Goal: Information Seeking & Learning: Learn about a topic

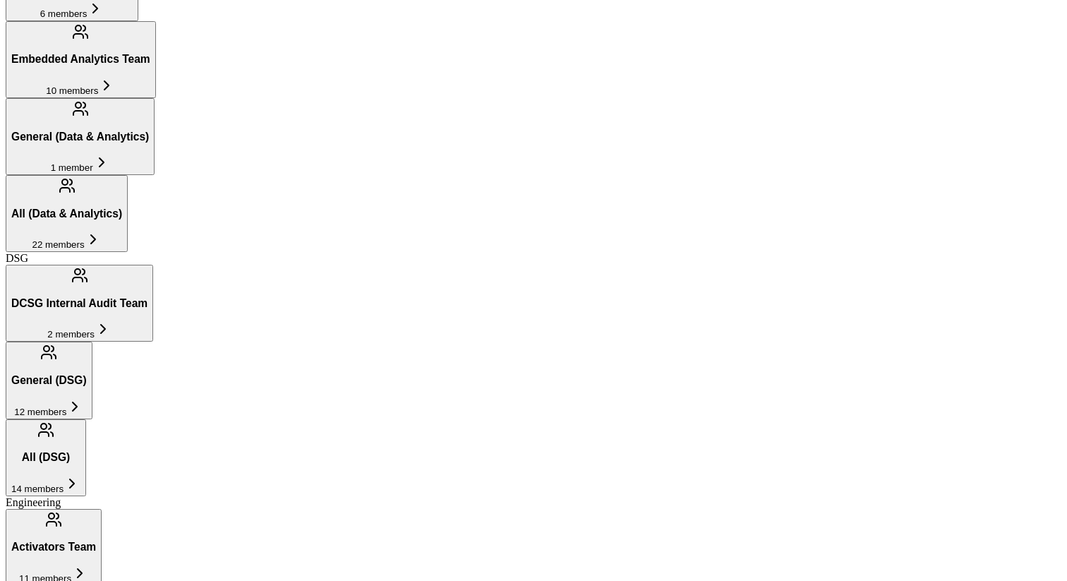
scroll to position [512, 0]
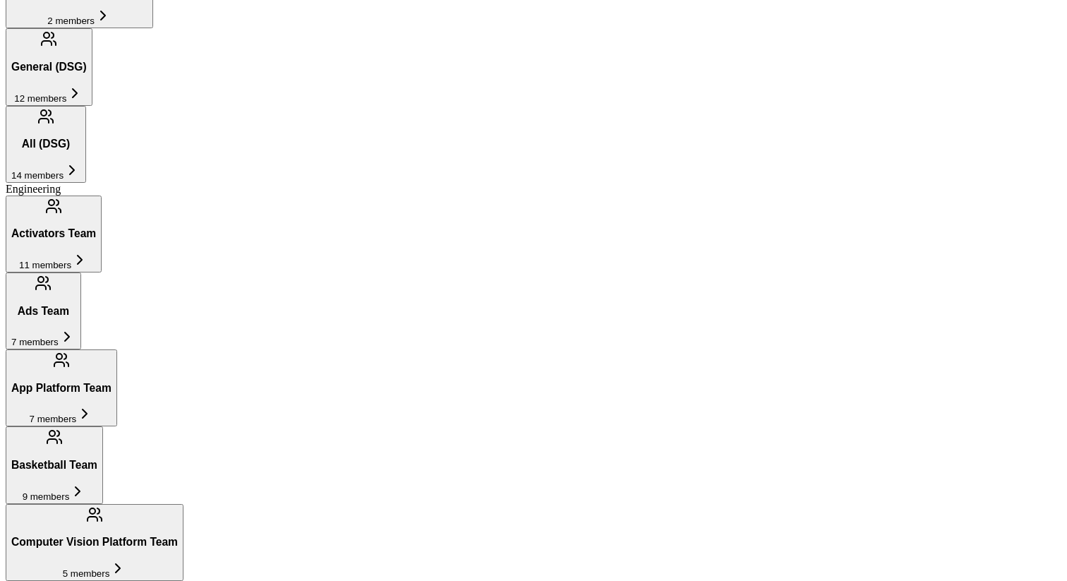
scroll to position [806, 0]
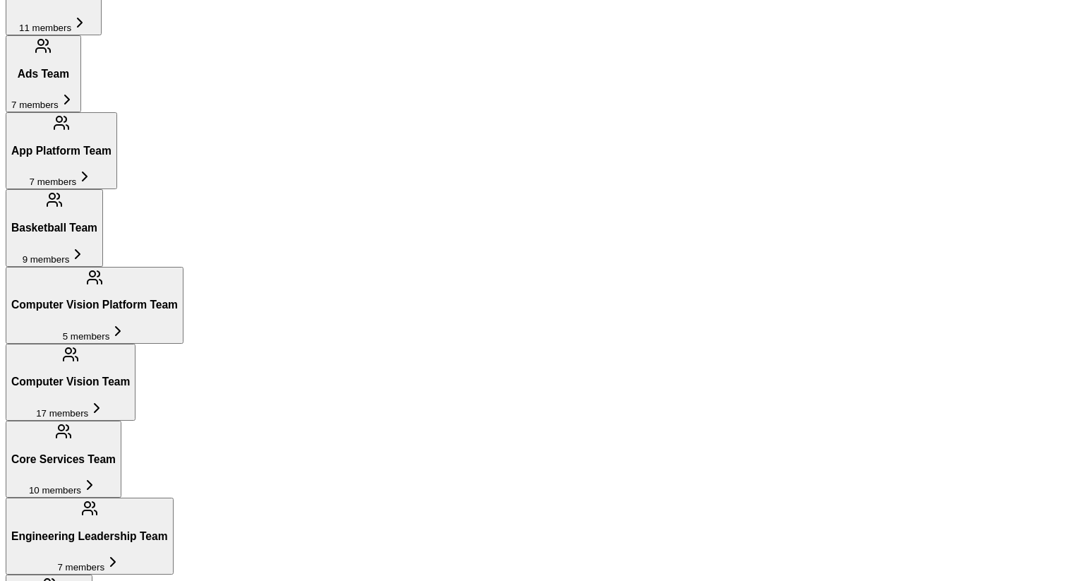
scroll to position [1017, 0]
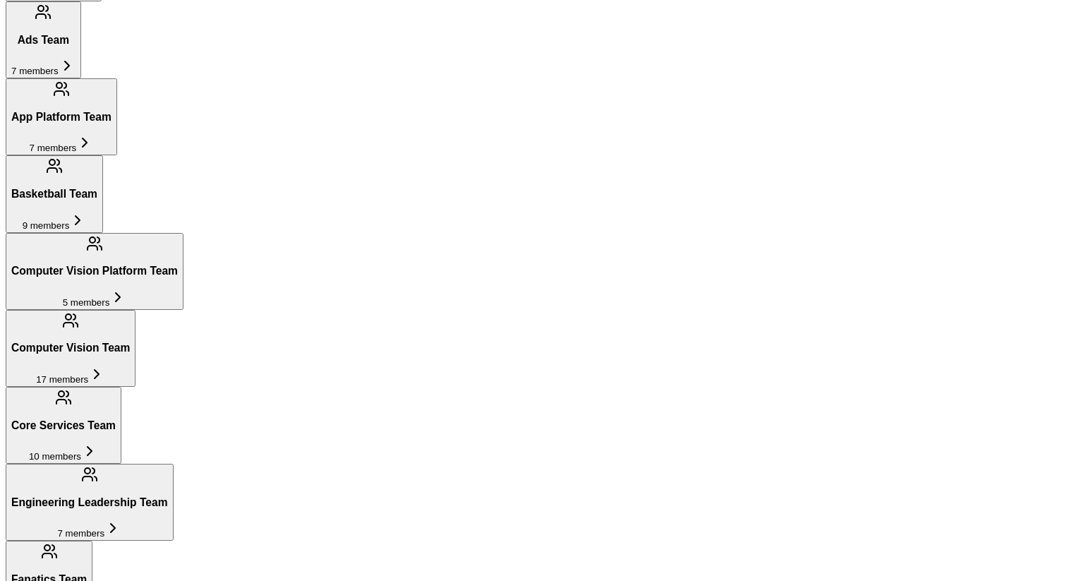
scroll to position [1101, 0]
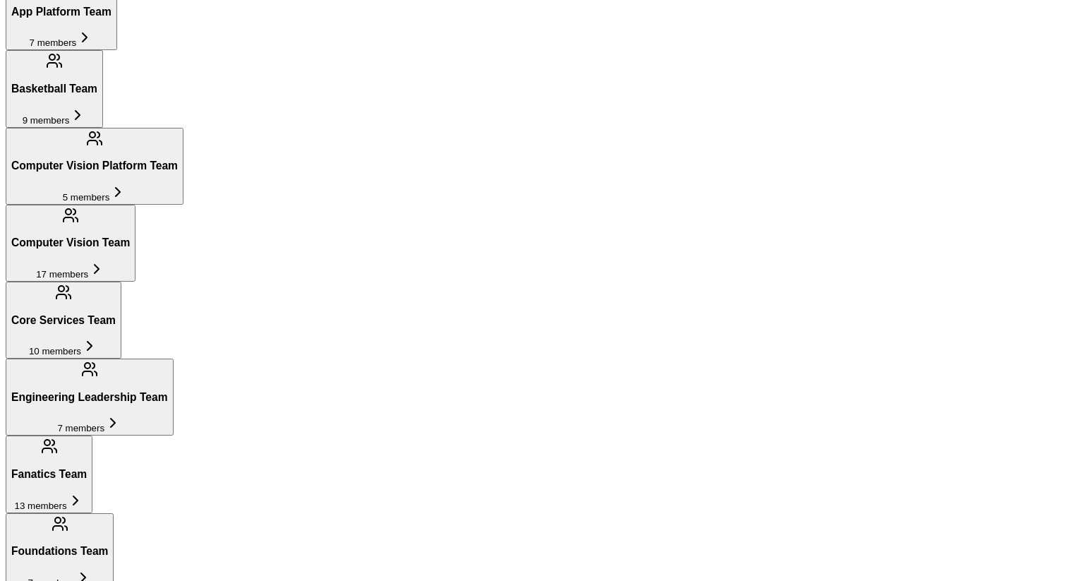
scroll to position [1151, 0]
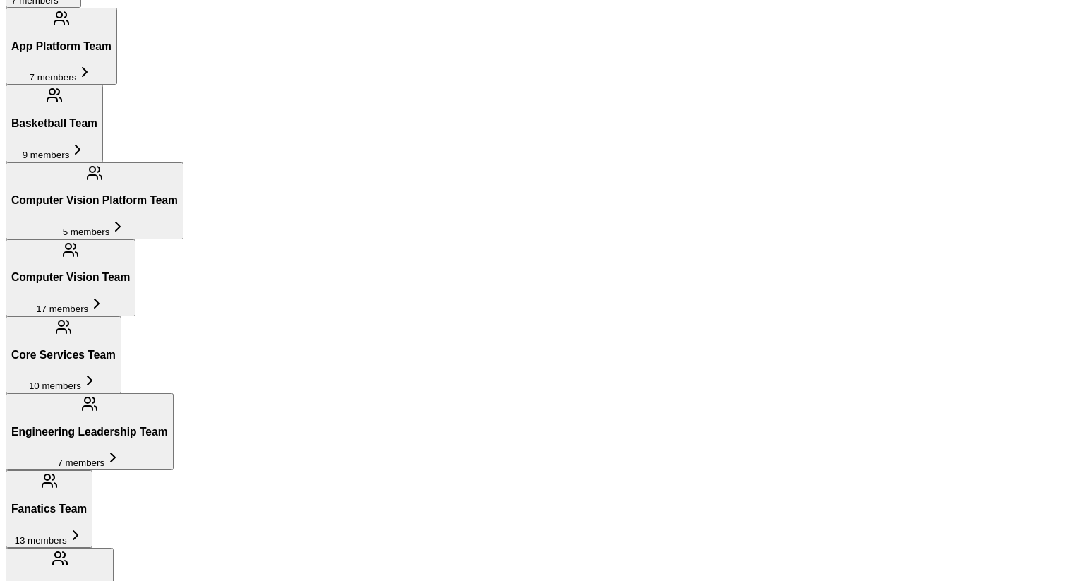
scroll to position [1122, 0]
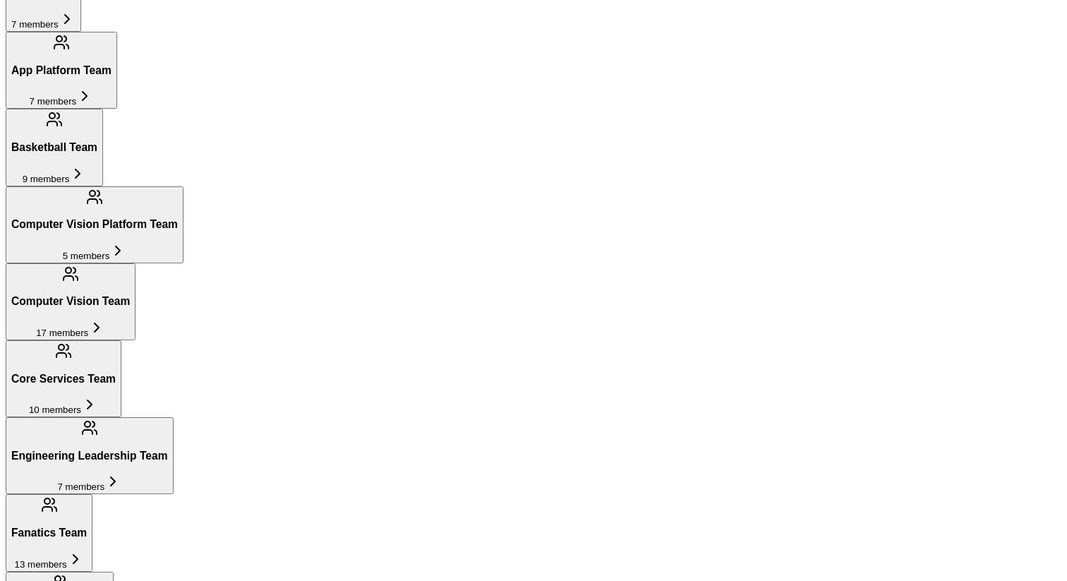
drag, startPoint x: 416, startPoint y: 517, endPoint x: 390, endPoint y: 515, distance: 26.2
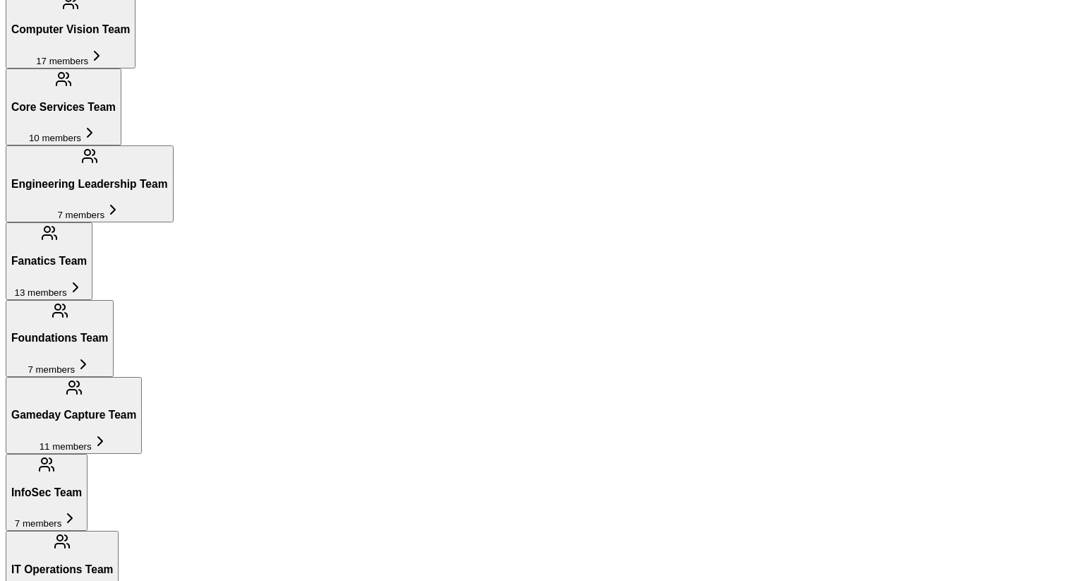
scroll to position [1357, 0]
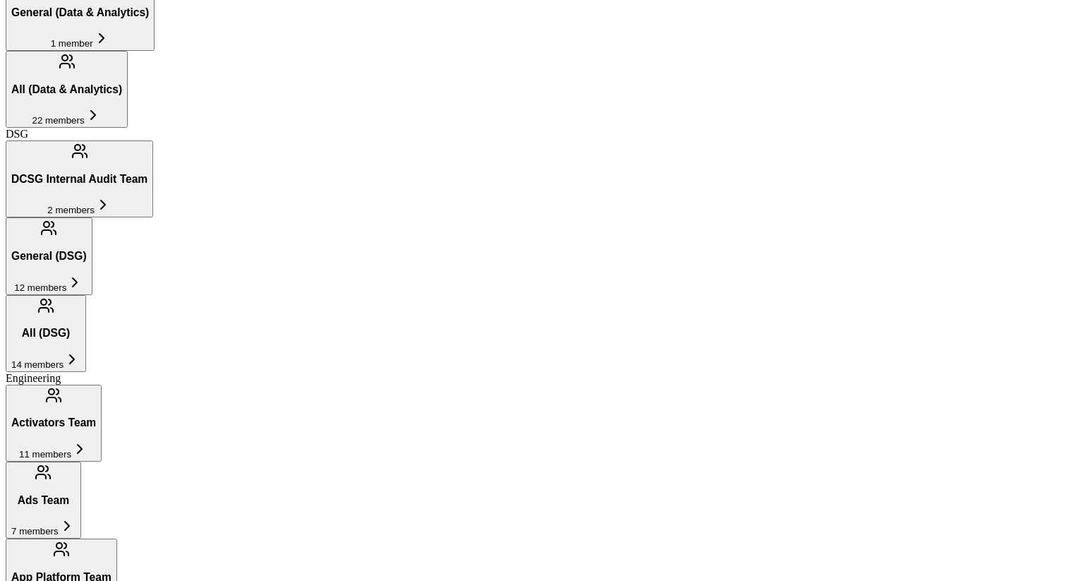
scroll to position [589, 0]
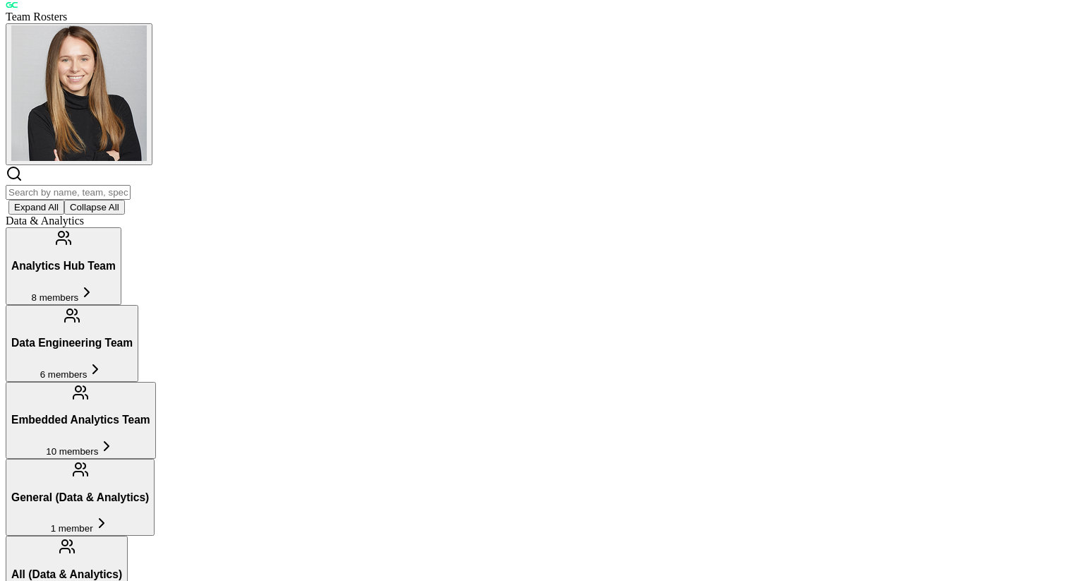
scroll to position [0, 0]
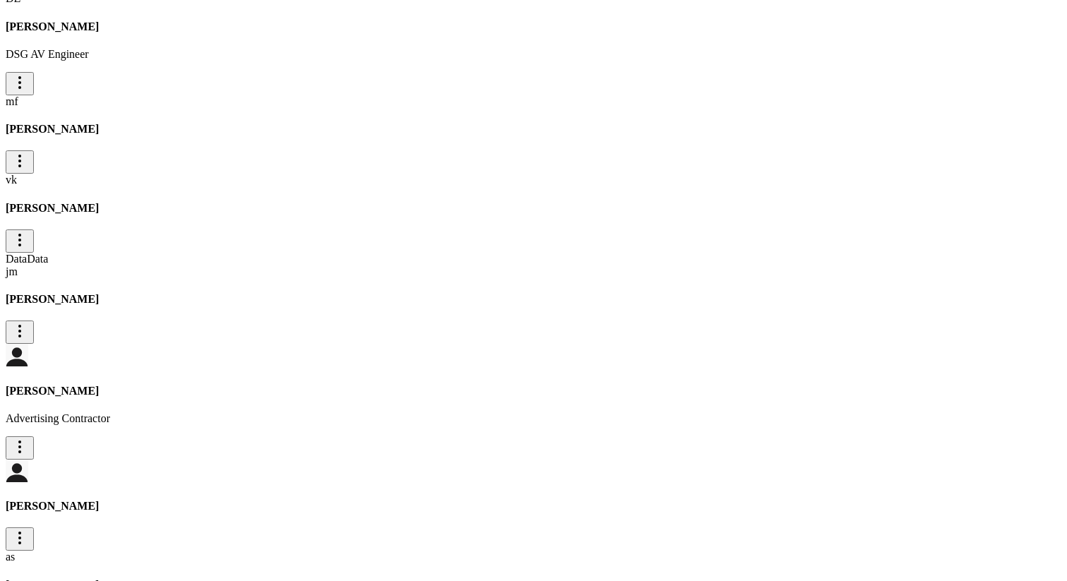
scroll to position [1267, 0]
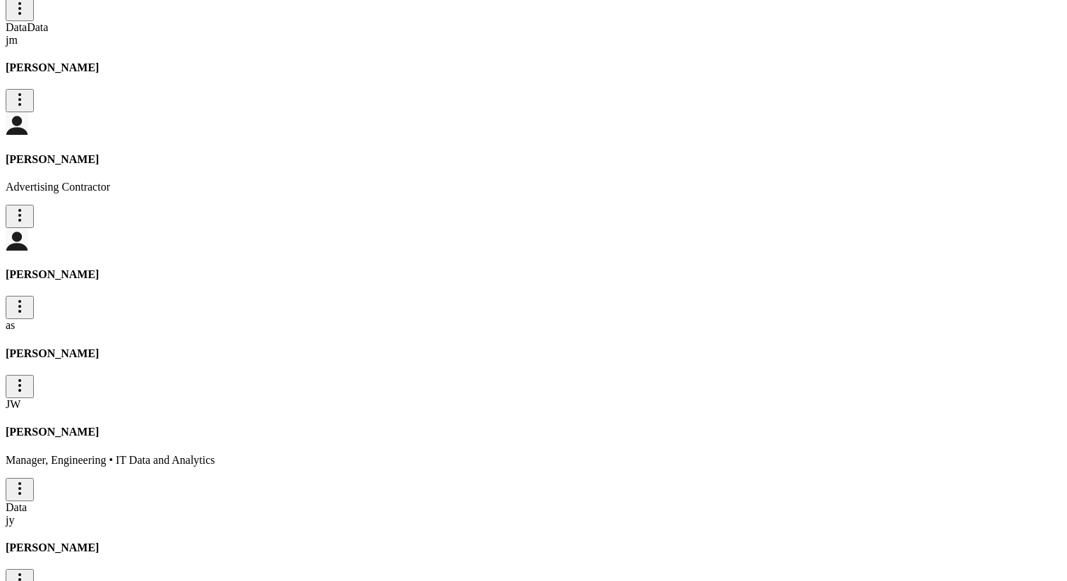
scroll to position [1569, 0]
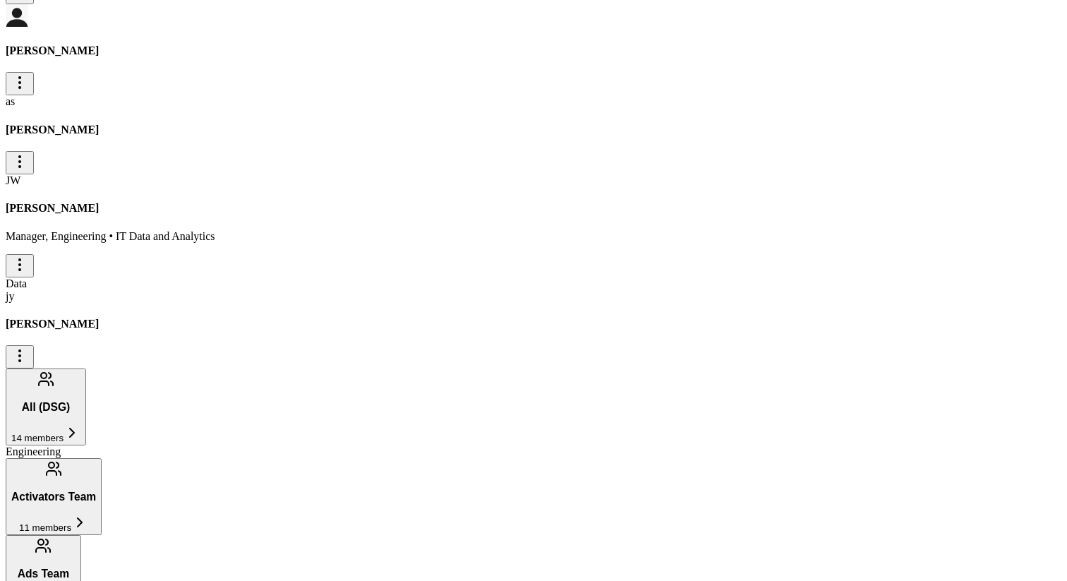
scroll to position [1779, 0]
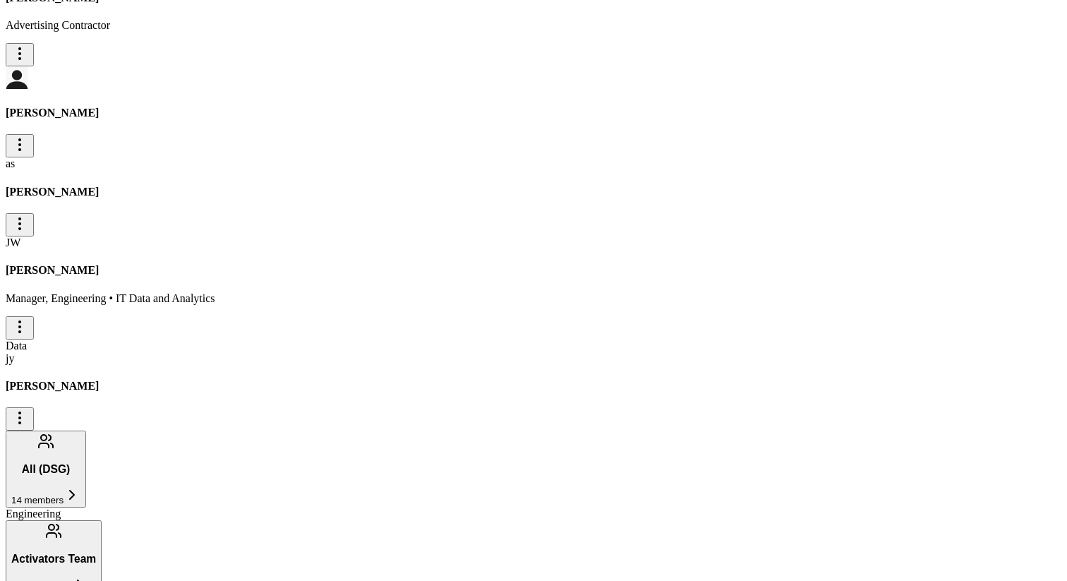
scroll to position [1660, 0]
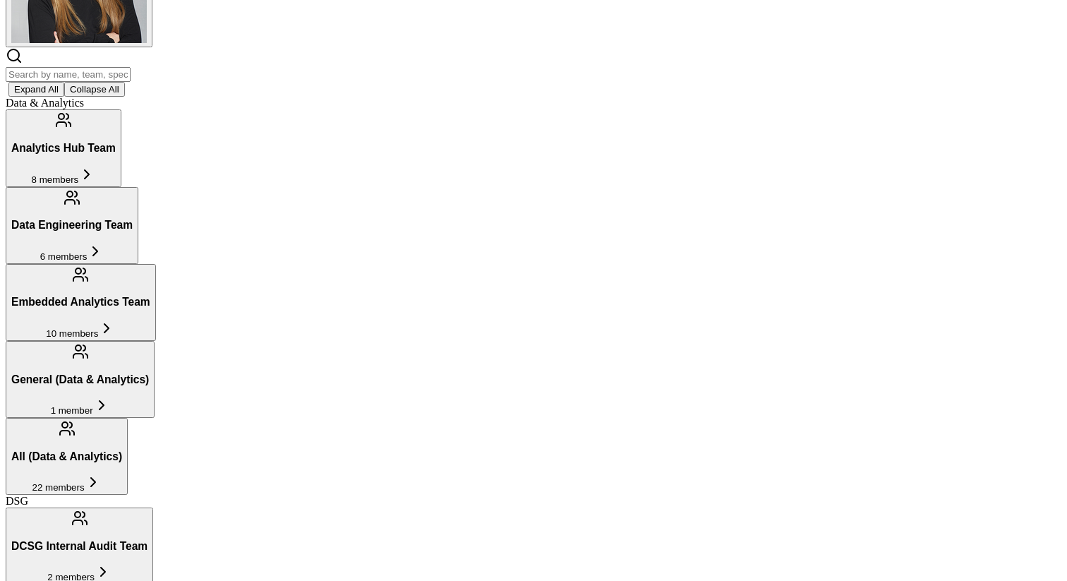
scroll to position [0, 0]
